Goal: Task Accomplishment & Management: Use online tool/utility

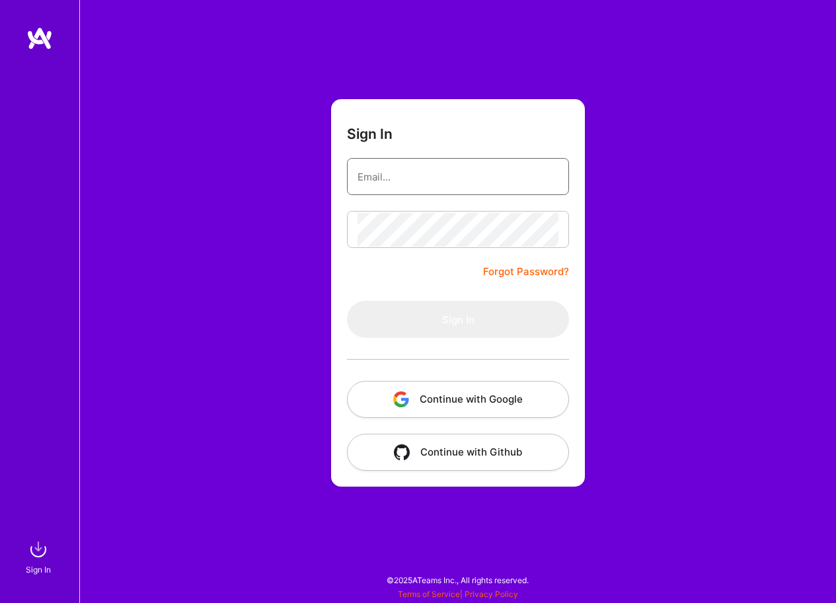
type input "[EMAIL_ADDRESS][DOMAIN_NAME]"
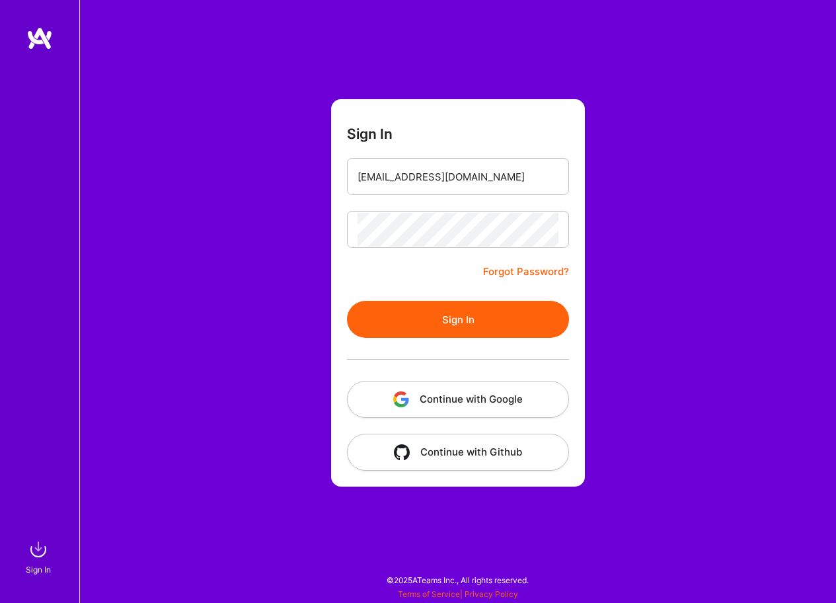
click at [459, 305] on button "Sign In" at bounding box center [458, 319] width 222 height 37
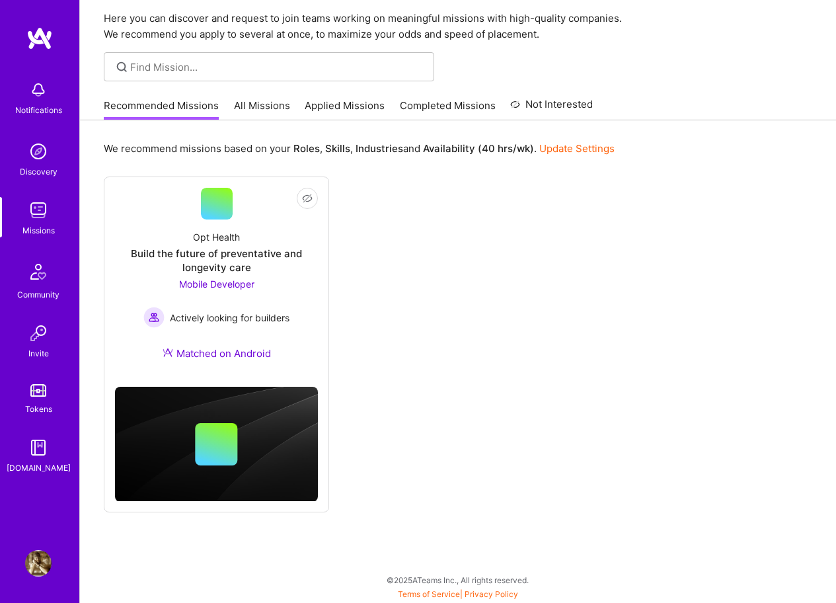
scroll to position [46, 0]
click at [236, 96] on div "Recommended Missions All Missions Applied Missions Completed Missions Not Inter…" at bounding box center [348, 105] width 489 height 28
click at [243, 104] on link "All Missions" at bounding box center [262, 109] width 56 height 22
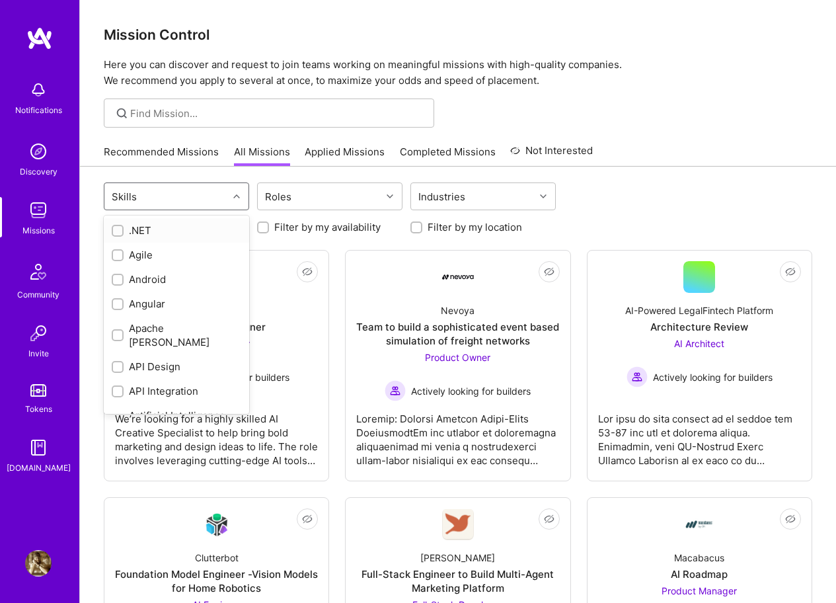
click at [198, 194] on div "Skills" at bounding box center [166, 196] width 124 height 26
click at [114, 284] on input "checkbox" at bounding box center [118, 280] width 9 height 9
checkbox input "true"
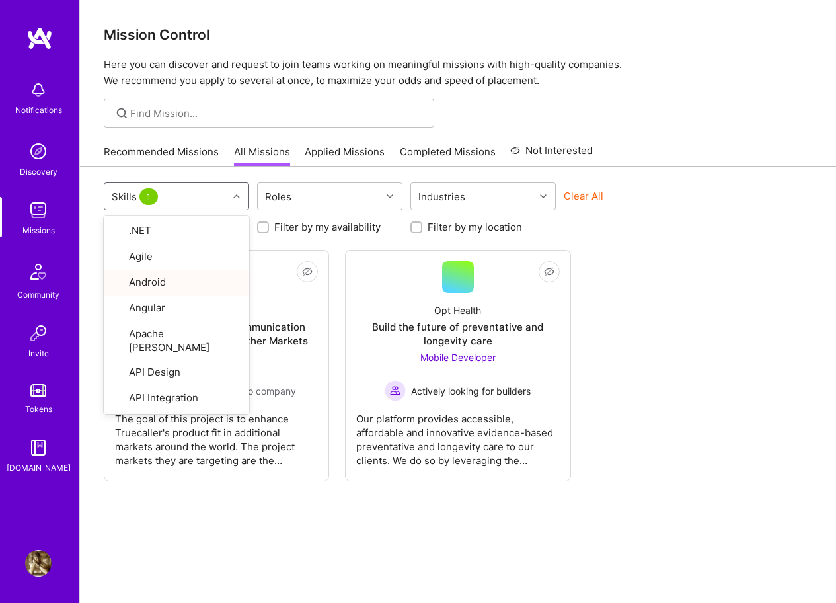
click at [185, 529] on div "option Android, selected. option Artificial Intelligence (AI) focused, 8 of 77.…" at bounding box center [458, 408] width 756 height 482
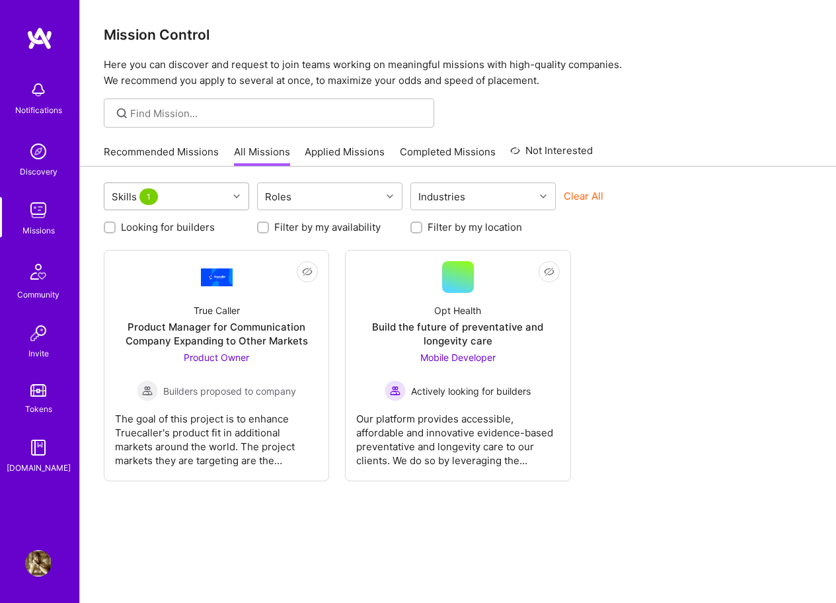
click at [191, 200] on div "Skills 1" at bounding box center [166, 196] width 124 height 26
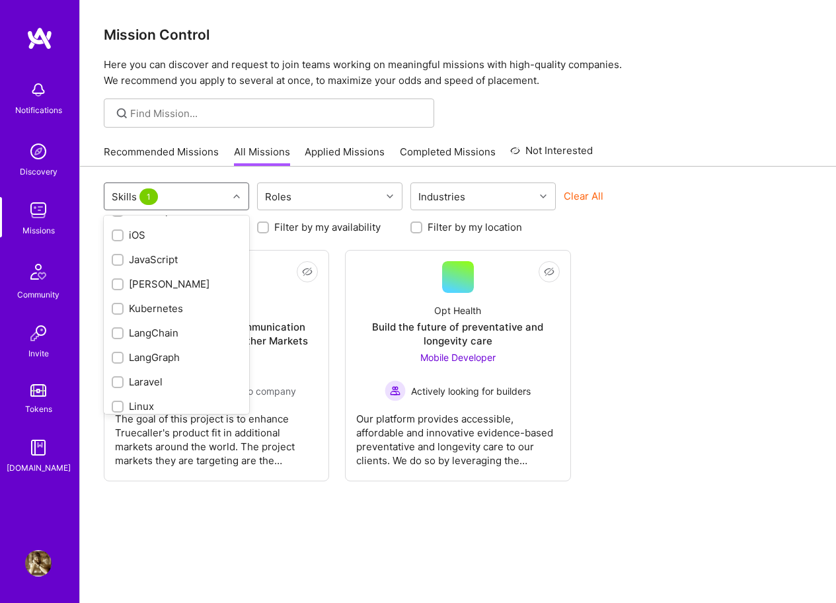
scroll to position [670, 0]
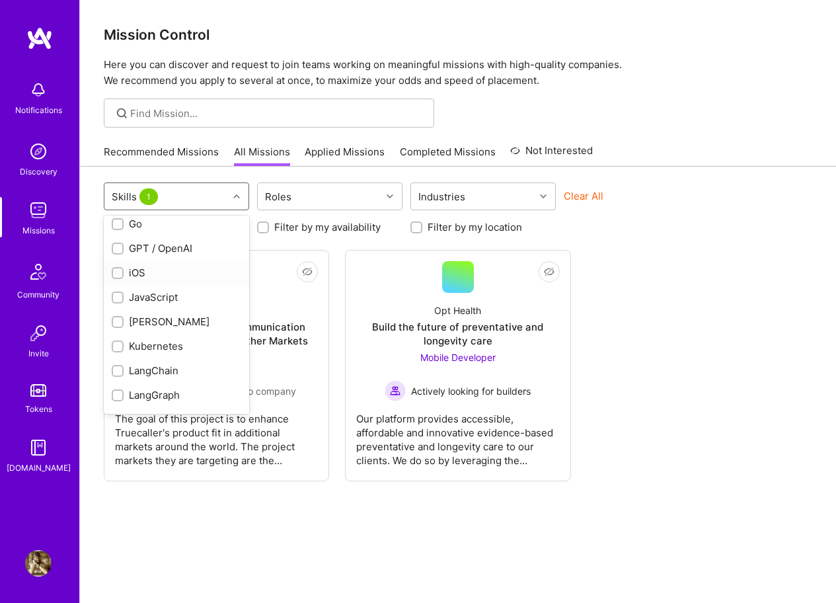
click at [117, 269] on input "checkbox" at bounding box center [118, 273] width 9 height 9
checkbox input "true"
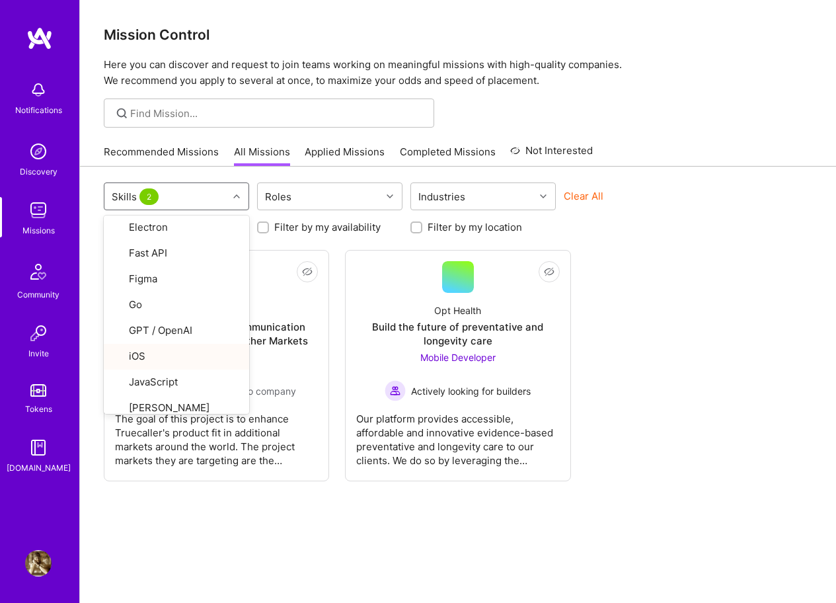
click at [342, 153] on link "Applied Missions" at bounding box center [345, 156] width 80 height 22
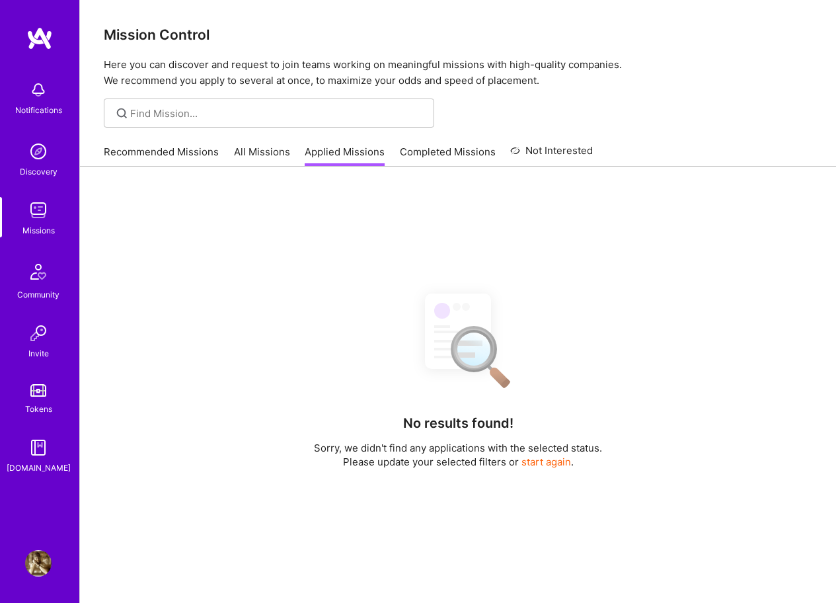
click at [273, 157] on link "All Missions" at bounding box center [262, 156] width 56 height 22
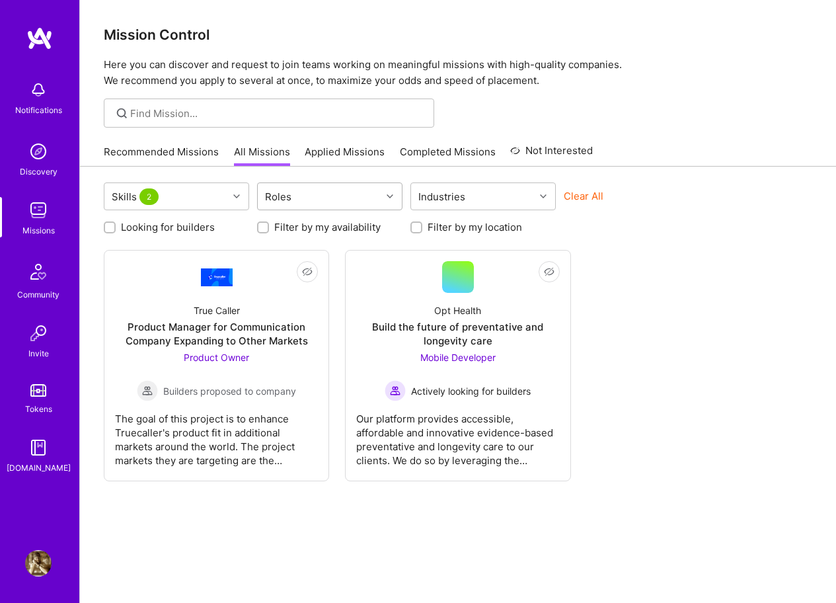
click at [349, 190] on div "Roles" at bounding box center [320, 196] width 124 height 26
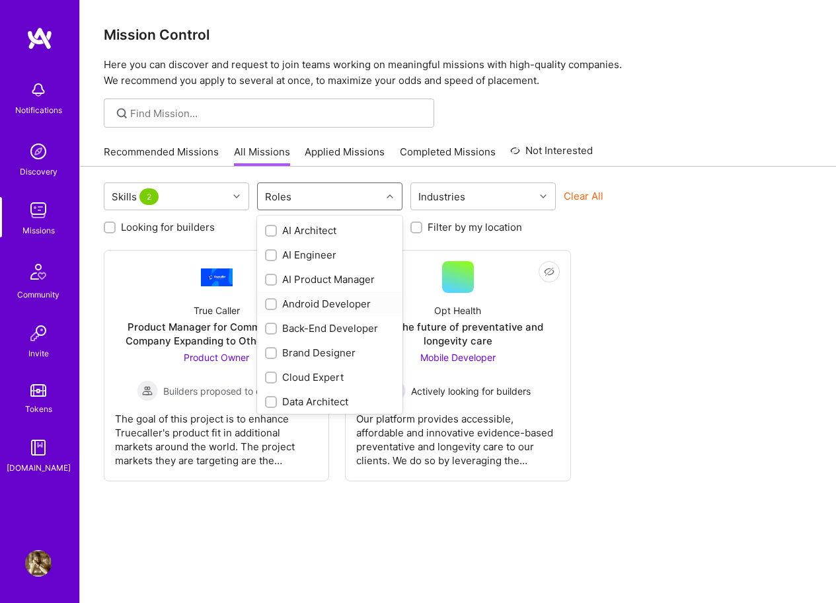
click at [317, 308] on div "Android Developer" at bounding box center [330, 304] width 130 height 14
checkbox input "true"
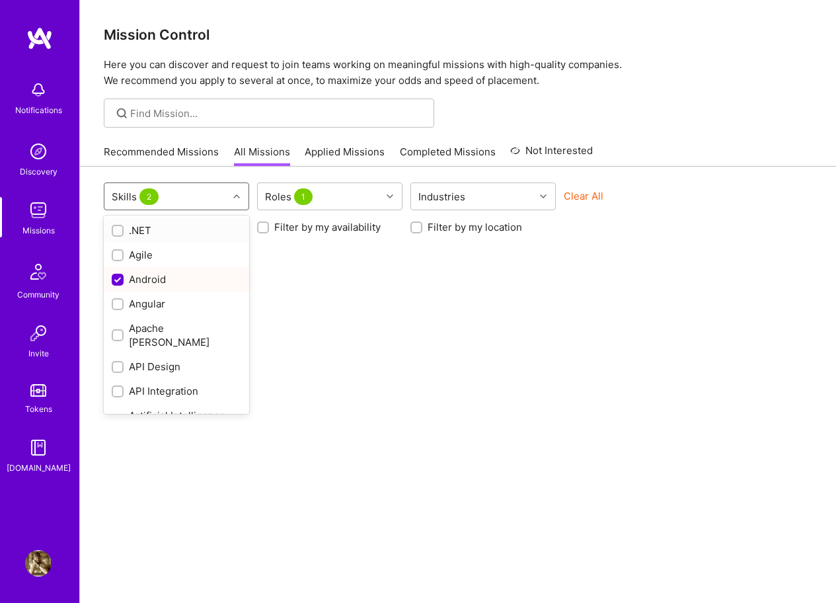
click at [200, 204] on div "Skills 2" at bounding box center [166, 196] width 124 height 26
click at [147, 288] on div "Android" at bounding box center [176, 279] width 145 height 24
click at [142, 281] on div "Android" at bounding box center [177, 279] width 130 height 14
checkbox input "false"
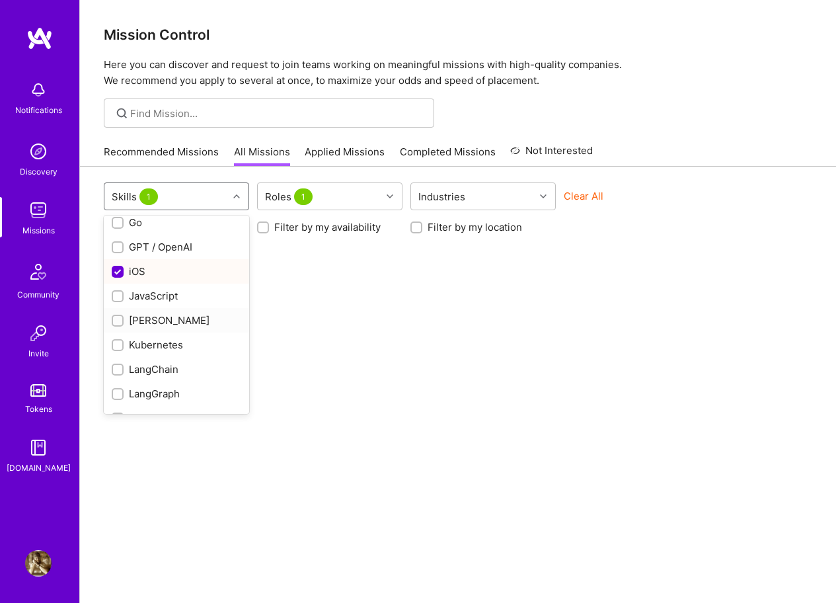
scroll to position [671, 0]
click at [134, 265] on div "iOS" at bounding box center [177, 272] width 130 height 14
checkbox input "false"
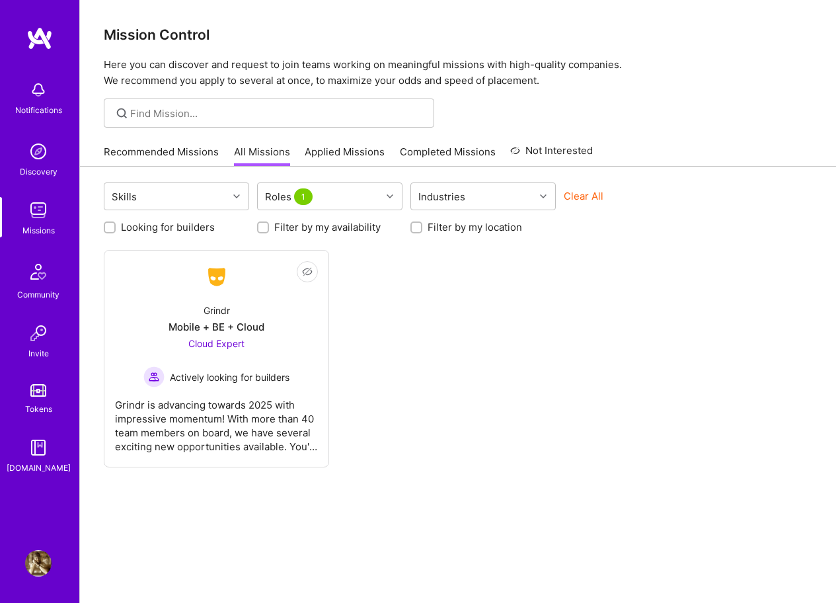
click at [591, 345] on div "Not Interested Grindr Mobile + BE + Cloud Cloud Expert Actively looking for bui…" at bounding box center [458, 358] width 709 height 217
click at [574, 195] on button "Clear All" at bounding box center [584, 196] width 40 height 14
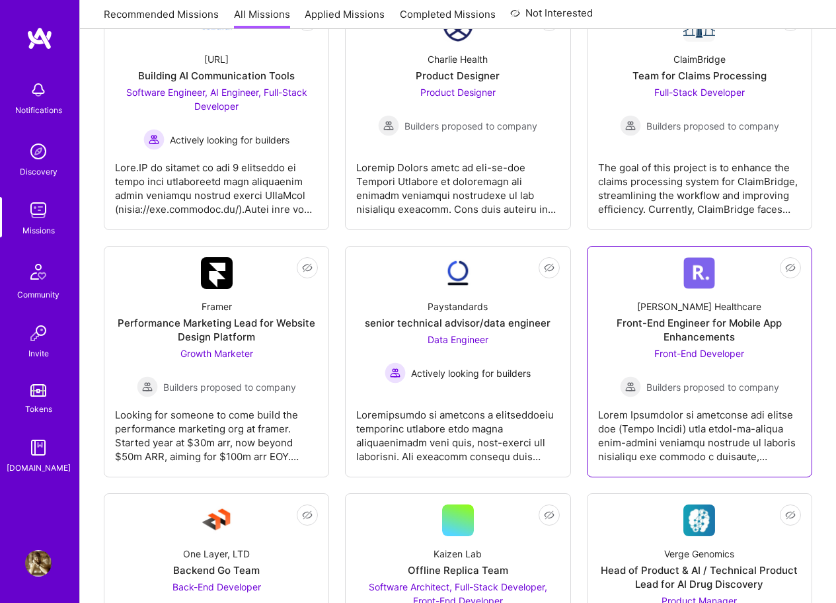
scroll to position [1861, 0]
